Goal: Find specific page/section: Find specific page/section

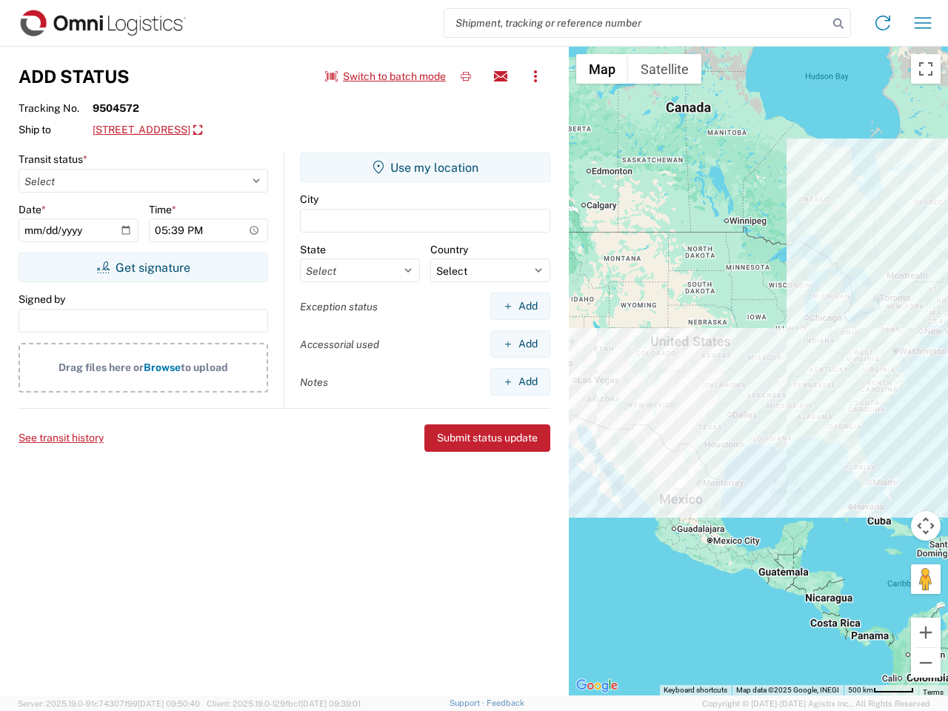
click at [636, 23] on input "search" at bounding box center [637, 23] width 384 height 28
click at [839, 24] on icon at bounding box center [838, 23] width 21 height 21
click at [883, 23] on icon at bounding box center [883, 23] width 24 height 24
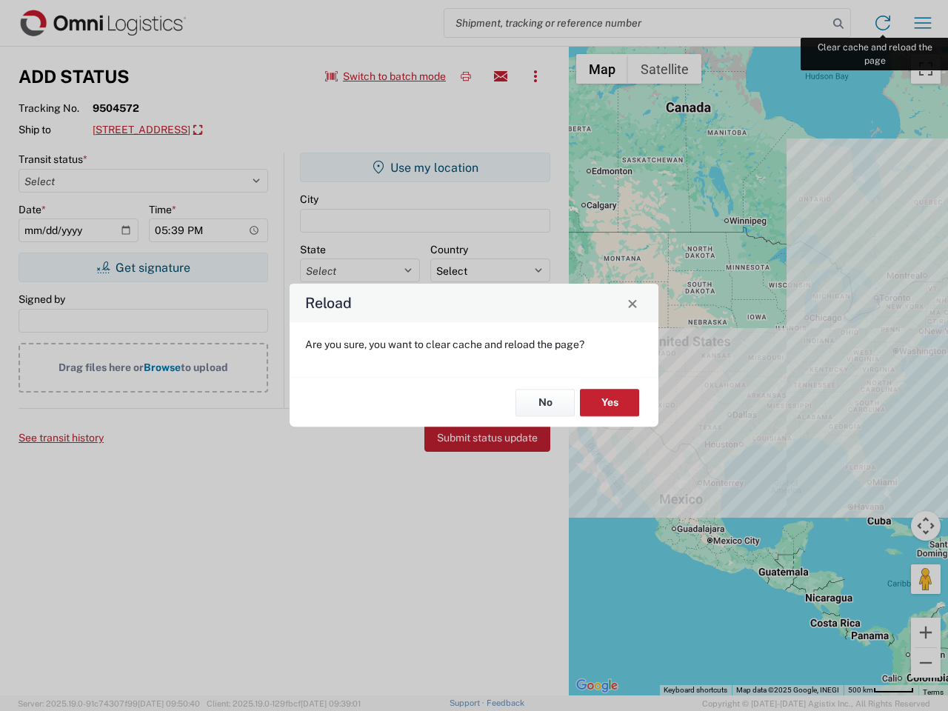
click at [923, 23] on div "Reload Are you sure, you want to clear cache and reload the page? No Yes" at bounding box center [474, 355] width 948 height 711
click at [386, 76] on div "Reload Are you sure, you want to clear cache and reload the page? No Yes" at bounding box center [474, 355] width 948 height 711
click at [466, 76] on div "Reload Are you sure, you want to clear cache and reload the page? No Yes" at bounding box center [474, 355] width 948 height 711
click at [501, 76] on div "Reload Are you sure, you want to clear cache and reload the page? No Yes" at bounding box center [474, 355] width 948 height 711
click at [536, 76] on div "Reload Are you sure, you want to clear cache and reload the page? No Yes" at bounding box center [474, 355] width 948 height 711
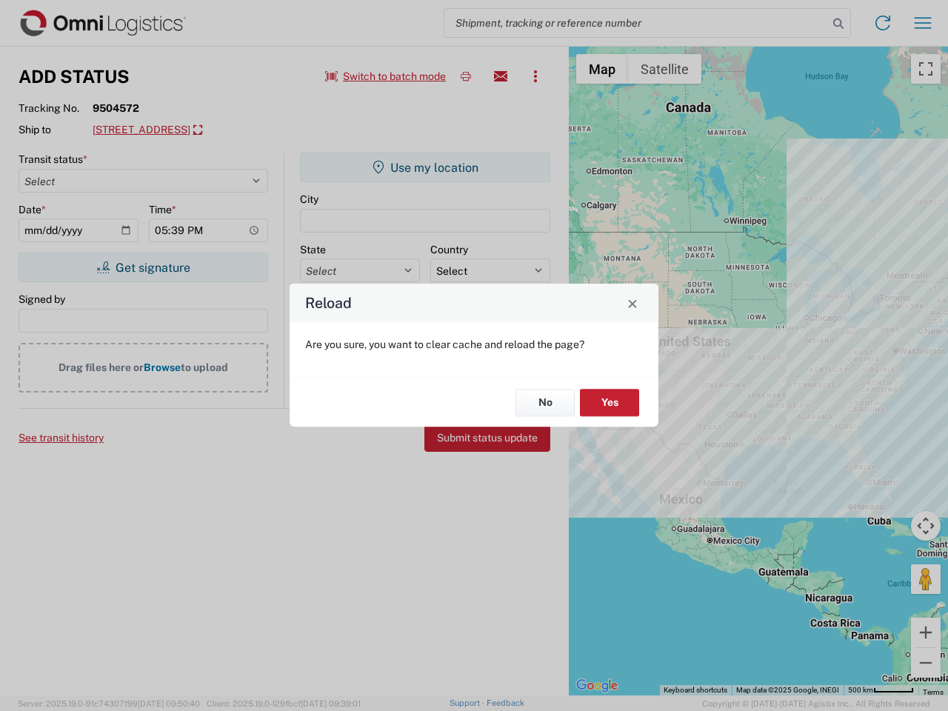
click at [207, 130] on div "Reload Are you sure, you want to clear cache and reload the page? No Yes" at bounding box center [474, 355] width 948 height 711
click at [143, 267] on div "Reload Are you sure, you want to clear cache and reload the page? No Yes" at bounding box center [474, 355] width 948 height 711
